Goal: Transaction & Acquisition: Download file/media

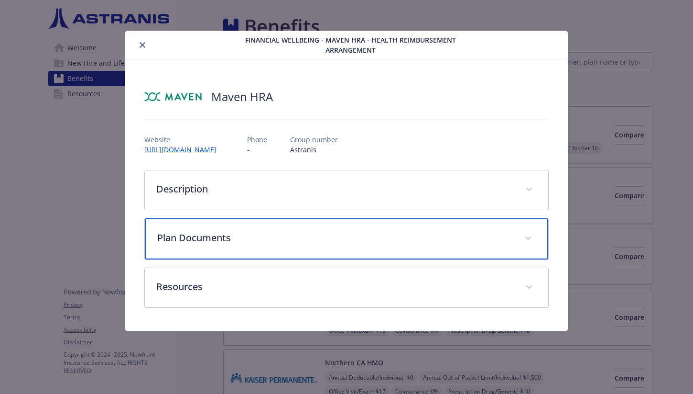
click at [277, 230] on p "Plan Documents" at bounding box center [335, 237] width 356 height 14
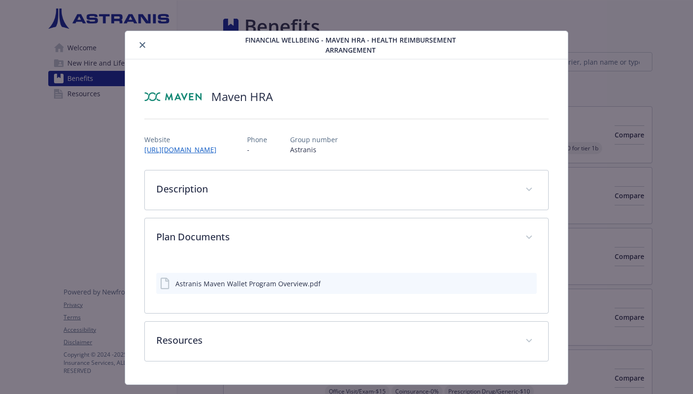
click at [255, 278] on div "Astranis Maven Wallet Program Overview.pdf" at bounding box center [247, 283] width 145 height 10
click at [514, 279] on icon "download file" at bounding box center [512, 283] width 8 height 8
